Goal: Answer question/provide support

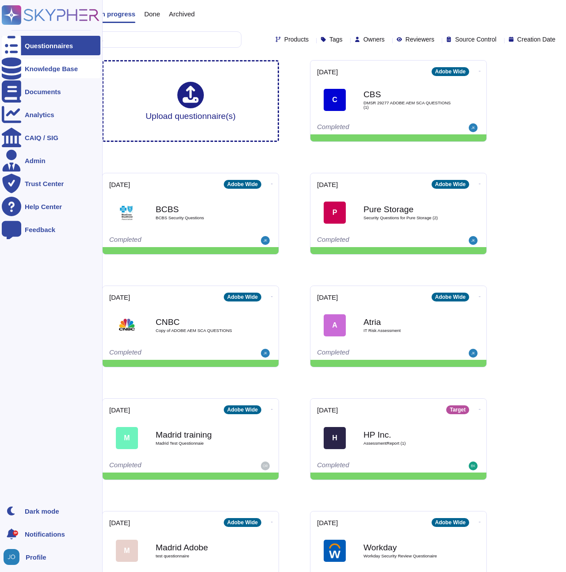
click at [20, 72] on div at bounding box center [11, 68] width 19 height 19
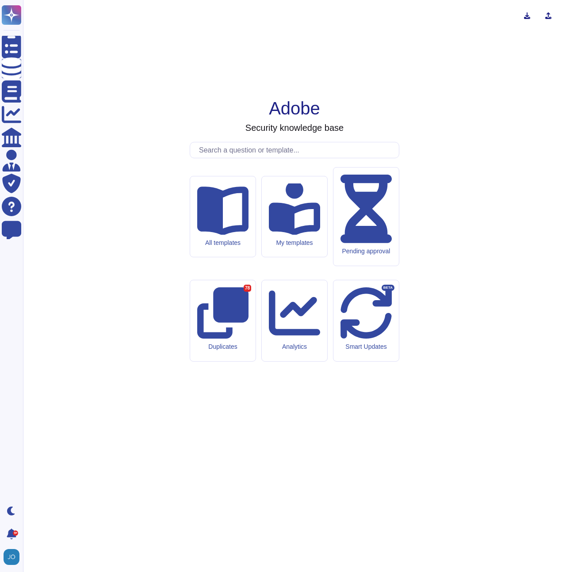
click at [240, 158] on input "text" at bounding box center [297, 149] width 204 height 15
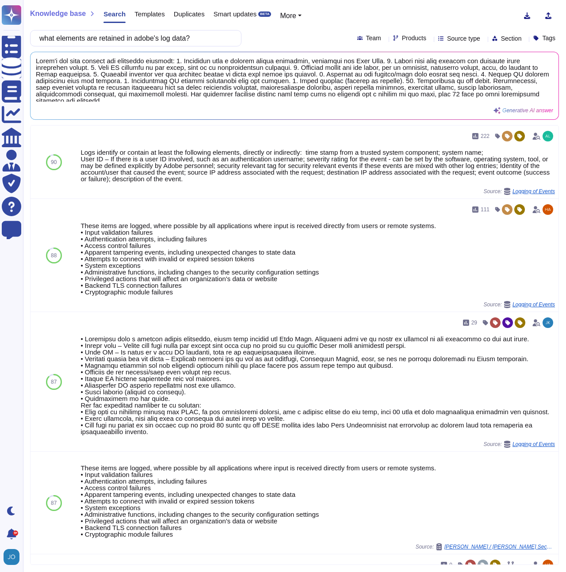
click at [402, 41] on span "Products" at bounding box center [414, 38] width 24 height 6
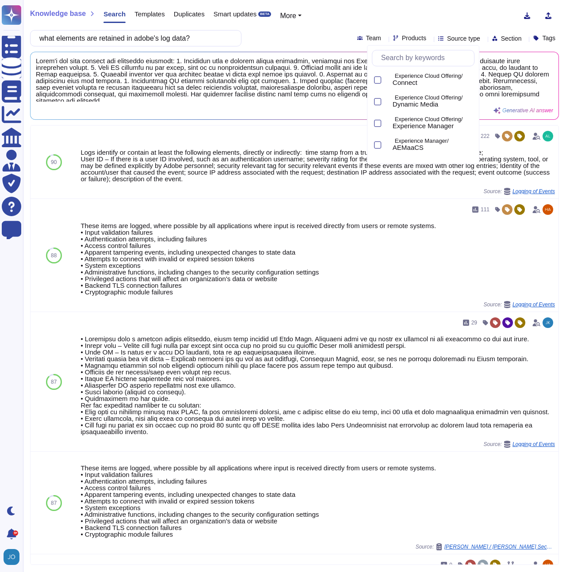
scroll to position [199, 0]
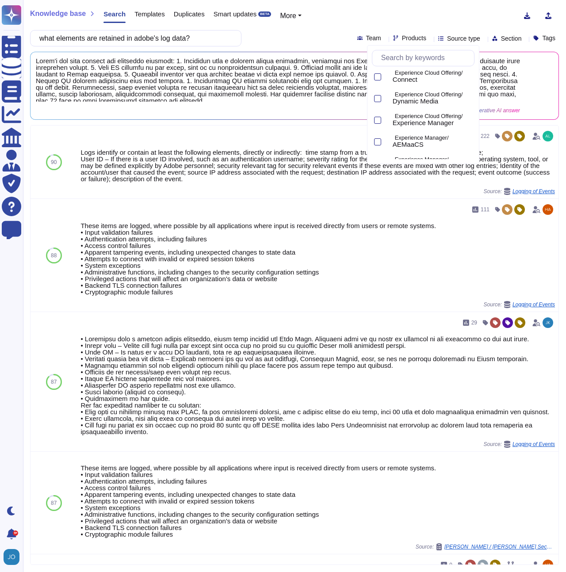
click at [147, 104] on div "Generative AI answer" at bounding box center [278, 85] width 484 height 57
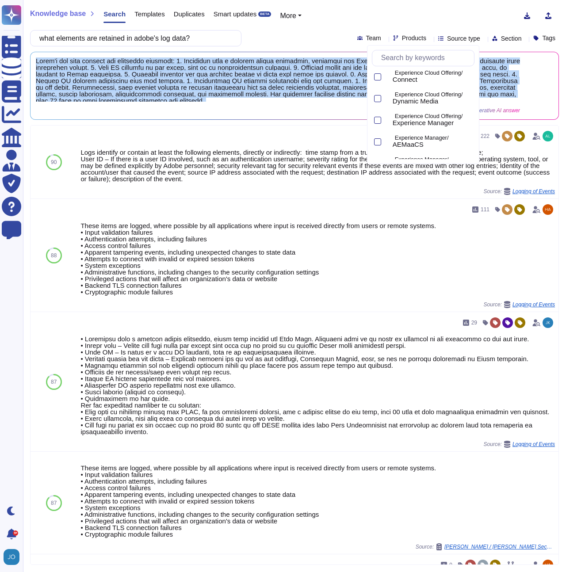
click at [147, 104] on div "Generative AI answer" at bounding box center [278, 85] width 484 height 57
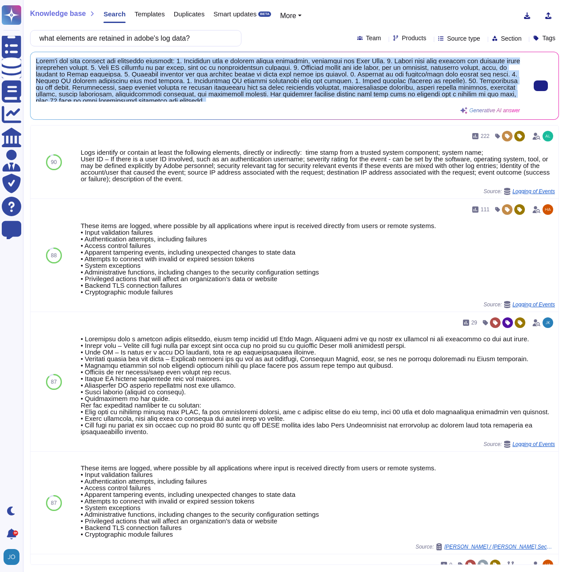
click at [147, 104] on div "Generative AI answer" at bounding box center [278, 85] width 484 height 57
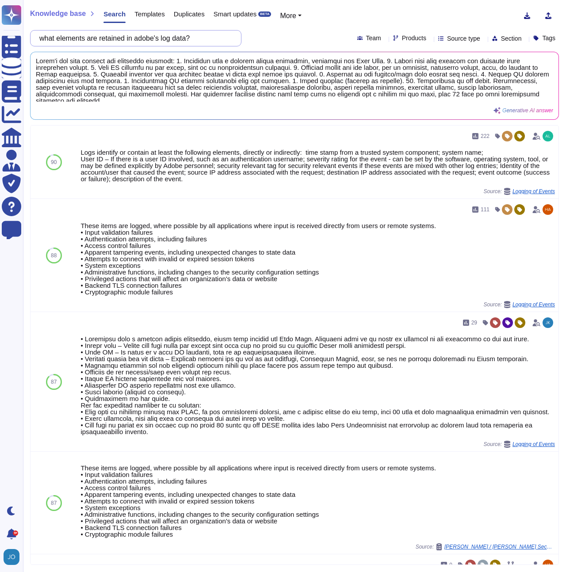
click at [146, 38] on input "what elements are retained in adobe's log data?" at bounding box center [133, 38] width 197 height 15
paste input "What is Adobe’s data retention policy for Content Logs (IP address, device info…"
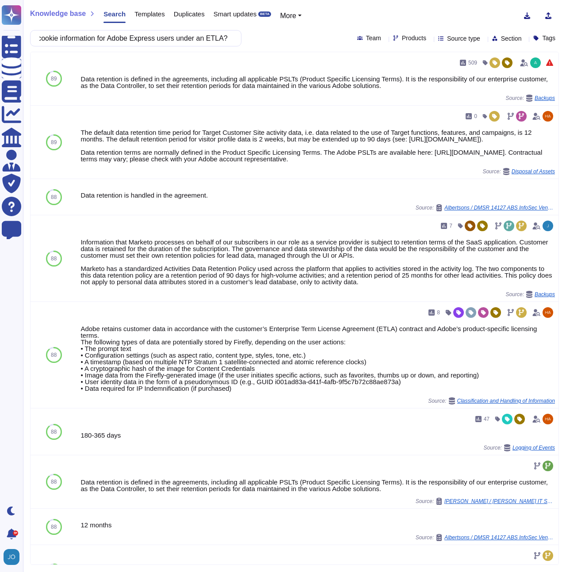
type input "What is Adobe’s data retention policy for Content Logs (IP address, device info…"
click at [394, 42] on div "What is Adobe’s data retention policy for Content Logs (IP address, device info…" at bounding box center [294, 38] width 529 height 16
click at [403, 38] on div "Products" at bounding box center [411, 38] width 37 height 7
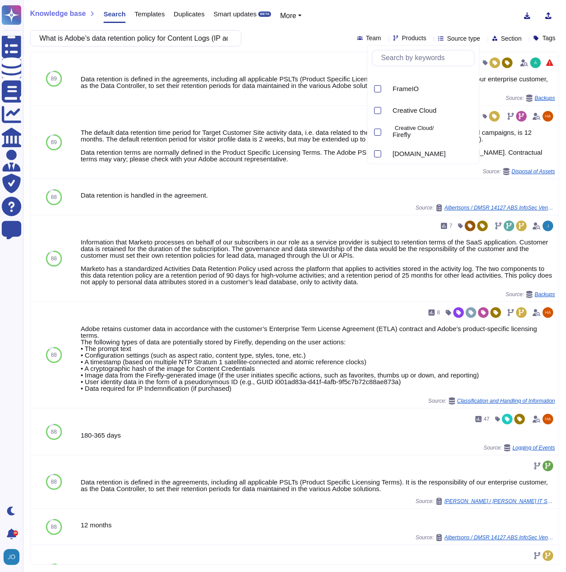
scroll to position [446, 0]
click at [378, 111] on div at bounding box center [377, 110] width 7 height 7
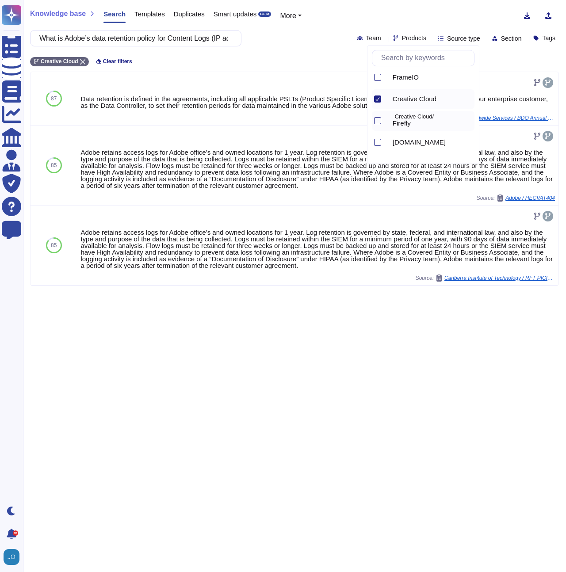
scroll to position [473, 0]
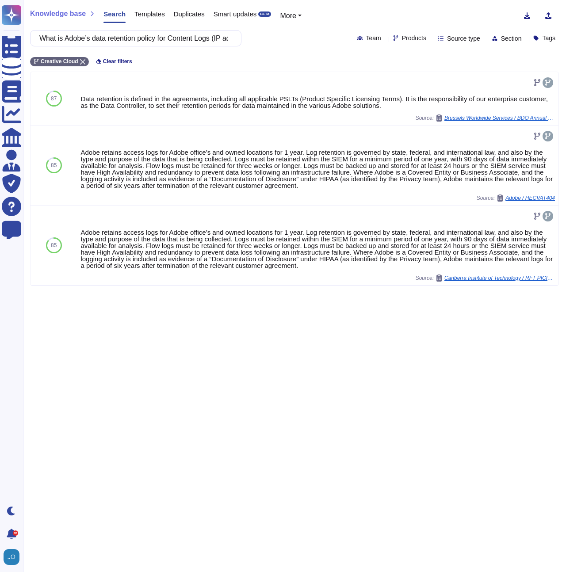
click at [156, 360] on div "Knowledge base Search Templates Duplicates Smart updates BETA More What is Adob…" at bounding box center [294, 286] width 543 height 572
click at [282, 107] on div "Data retention is defined in the agreements, including all applicable PSLTs (Pr…" at bounding box center [299, 102] width 442 height 13
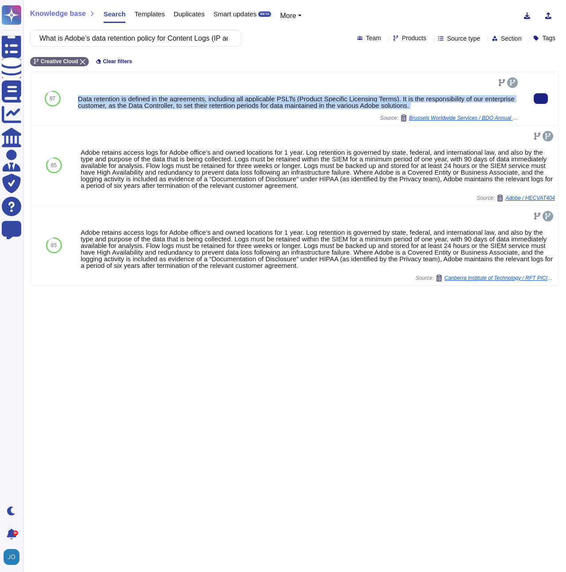
click at [282, 107] on div "Data retention is defined in the agreements, including all applicable PSLTs (Pr…" at bounding box center [299, 102] width 442 height 13
copy div "Data retention is defined in the agreements, including all applicable PSLTs (Pr…"
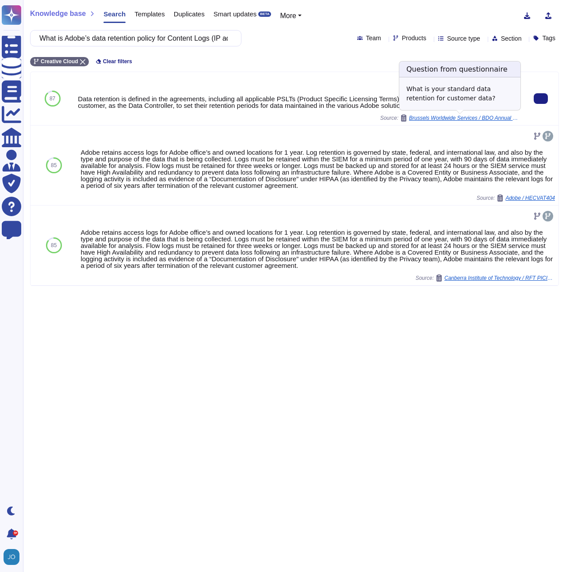
click at [499, 119] on span "Brussels Worldwide Services / BDO Annual Due Diligence Questionnaire 20250515" at bounding box center [464, 117] width 111 height 5
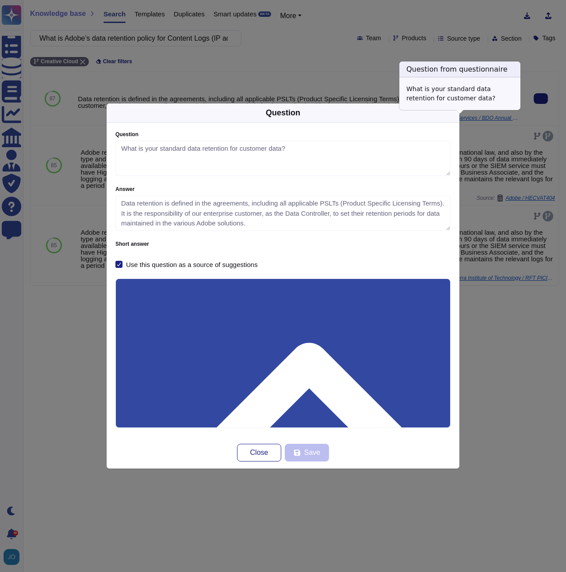
type textarea "What is your standard data retention for customer data?"
type textarea "Data retention is defined in the agreements, including all applicable PSLTs (Pr…"
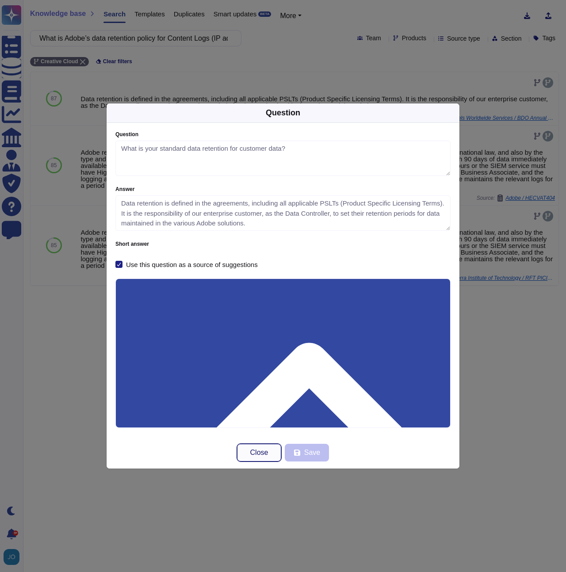
click at [263, 456] on span "Close" at bounding box center [259, 452] width 18 height 7
